Goal: Task Accomplishment & Management: Manage account settings

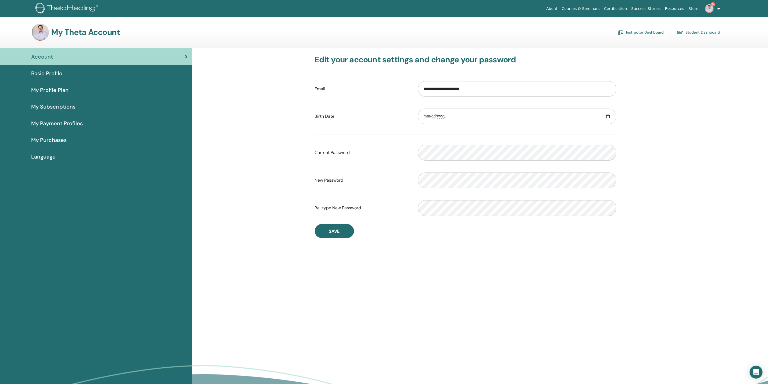
click at [647, 31] on link "Instructor Dashboard" at bounding box center [641, 32] width 46 height 9
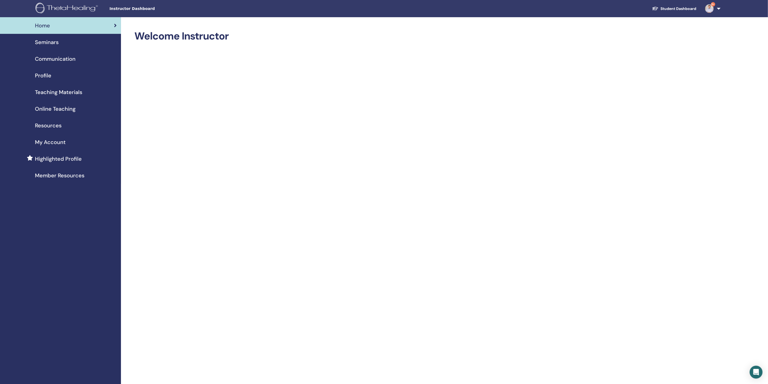
click at [60, 41] on div "Seminars" at bounding box center [60, 42] width 112 height 8
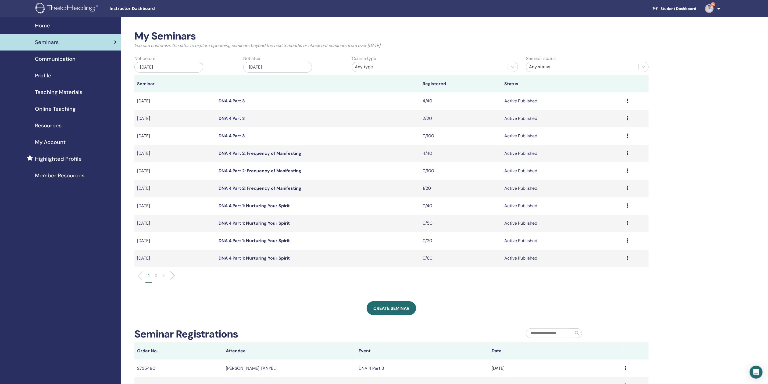
click at [238, 101] on link "DNA 4 Part 3" at bounding box center [232, 101] width 26 height 6
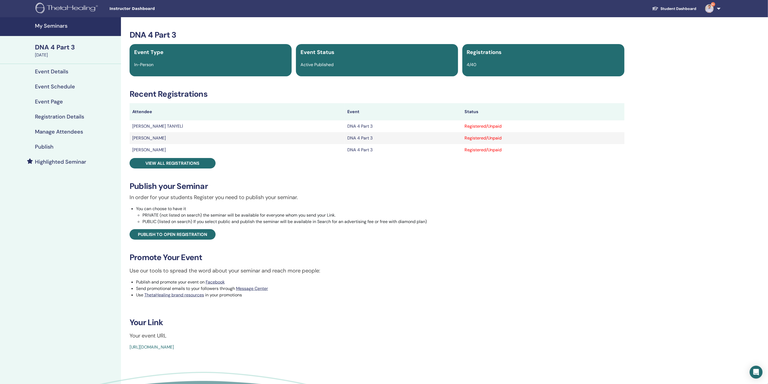
click at [48, 24] on h4 "My Seminars" at bounding box center [76, 26] width 83 height 6
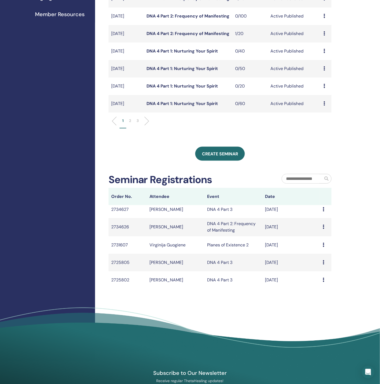
scroll to position [81, 0]
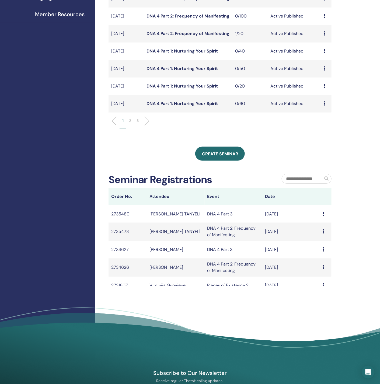
scroll to position [0, 0]
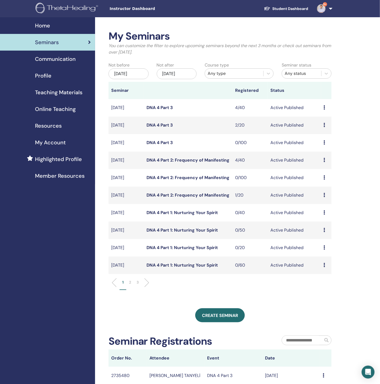
click at [330, 6] on link "9+" at bounding box center [323, 8] width 22 height 17
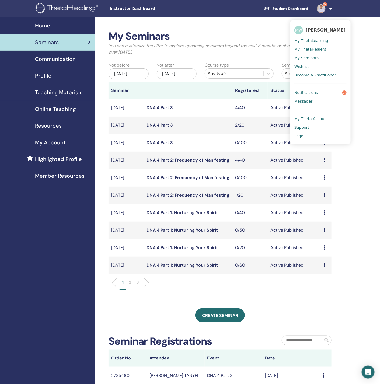
click at [306, 134] on span "Logout" at bounding box center [300, 135] width 13 height 5
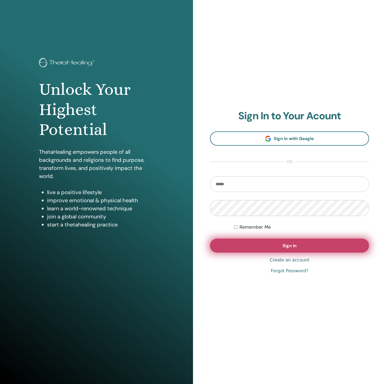
type input "**********"
click at [249, 246] on button "Sign In" at bounding box center [289, 245] width 159 height 14
